Goal: Task Accomplishment & Management: Manage account settings

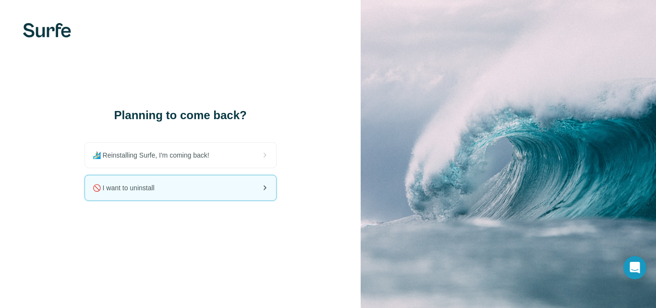
click at [184, 196] on div "🚫 I want to uninstall" at bounding box center [180, 187] width 191 height 25
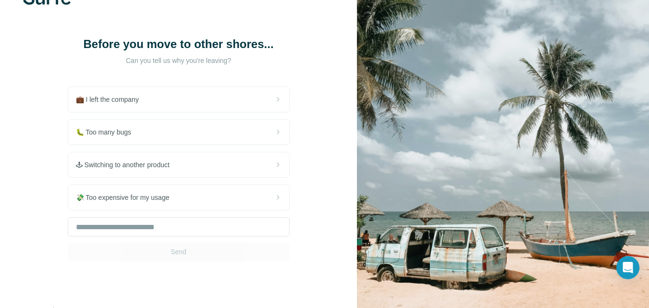
scroll to position [34, 0]
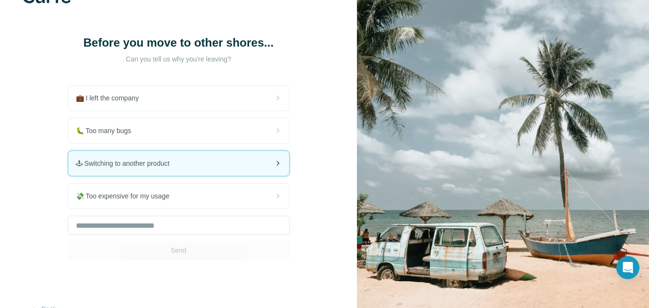
click at [270, 159] on div "🕹 Switching to another product" at bounding box center [178, 163] width 221 height 25
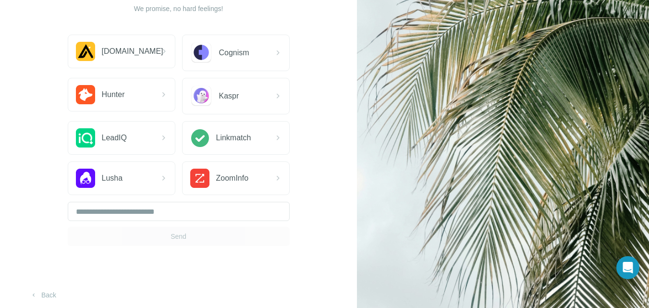
scroll to position [107, 0]
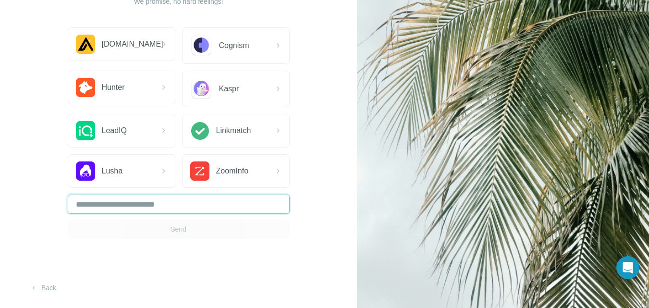
click at [215, 213] on input "text" at bounding box center [179, 204] width 222 height 19
click at [213, 208] on input "text" at bounding box center [179, 204] width 222 height 19
type input "**********"
click at [165, 231] on button "Send" at bounding box center [179, 229] width 222 height 19
